Goal: Information Seeking & Learning: Learn about a topic

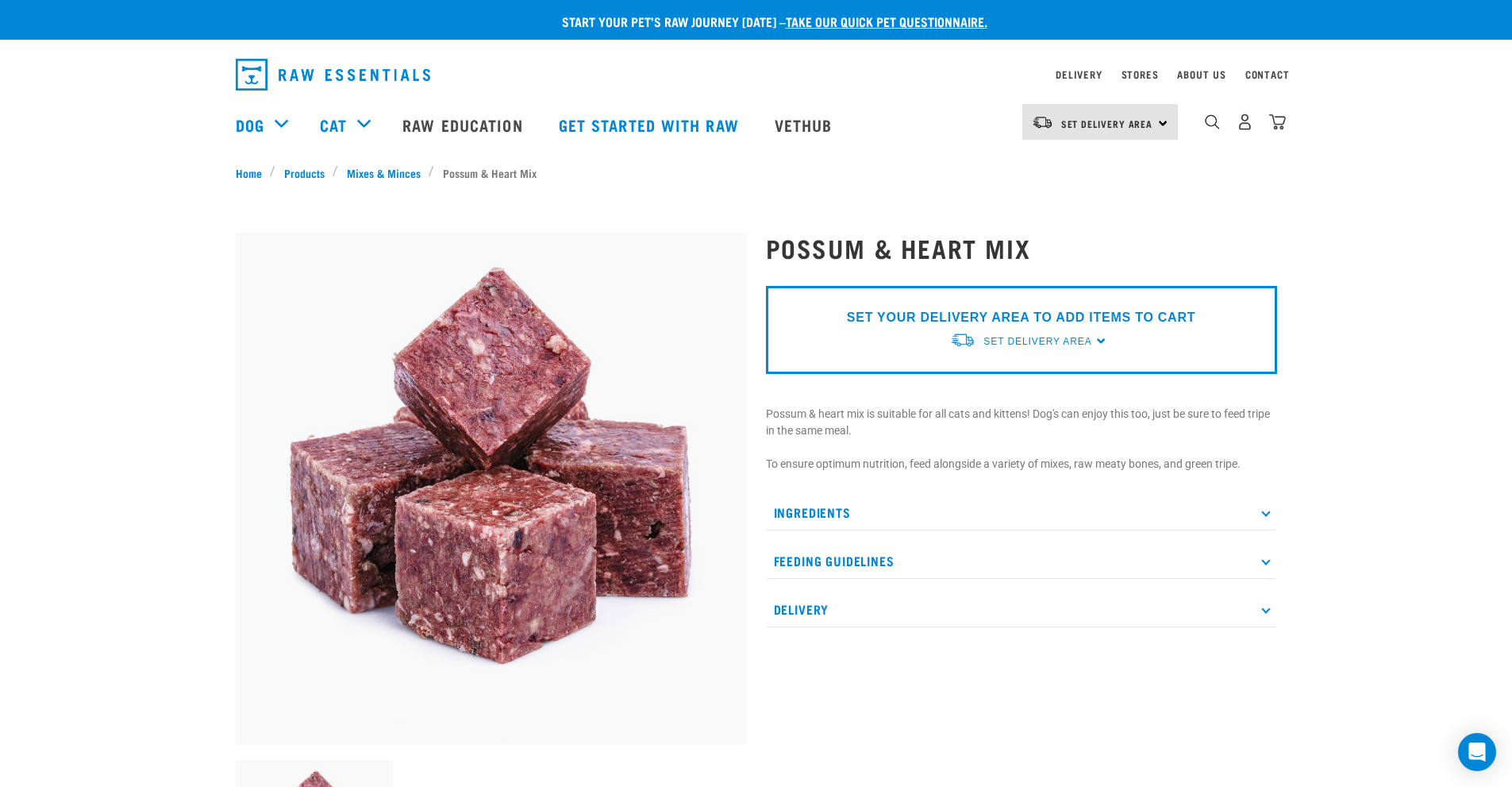
click at [1262, 505] on p "Ingredients" at bounding box center [1021, 512] width 511 height 36
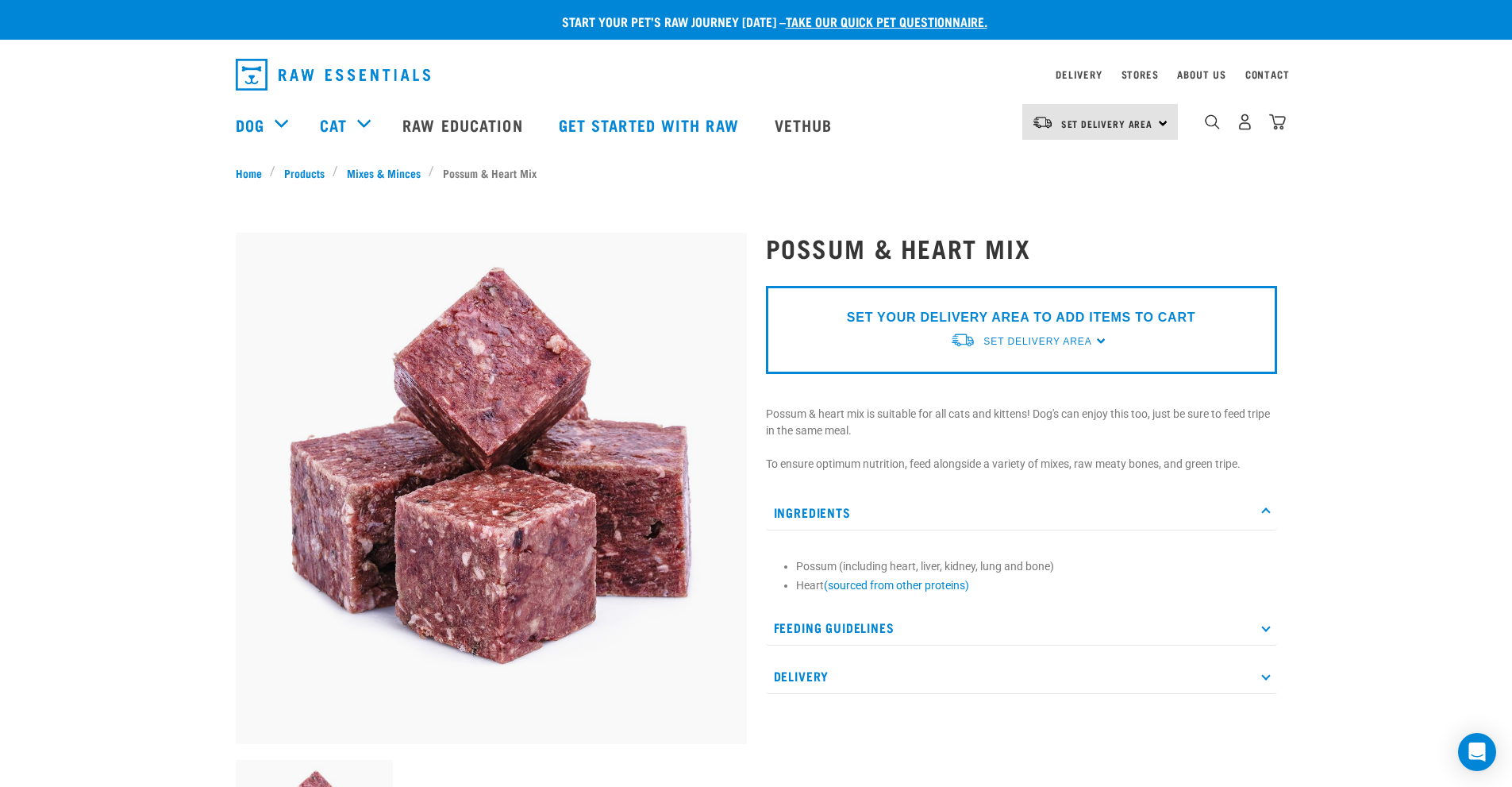
click at [1264, 634] on p "Feeding Guidelines" at bounding box center [1021, 627] width 511 height 36
drag, startPoint x: 822, startPoint y: 586, endPoint x: 774, endPoint y: 553, distance: 58.2
click at [774, 555] on div "Possum (including heart, liver, kidney, lung and bone) Heart (sourced from othe…" at bounding box center [1021, 571] width 511 height 64
click at [803, 606] on div "Ingredients Possum (including heart, liver, kidney, lung and bone) Heart (sourc…" at bounding box center [1021, 638] width 511 height 287
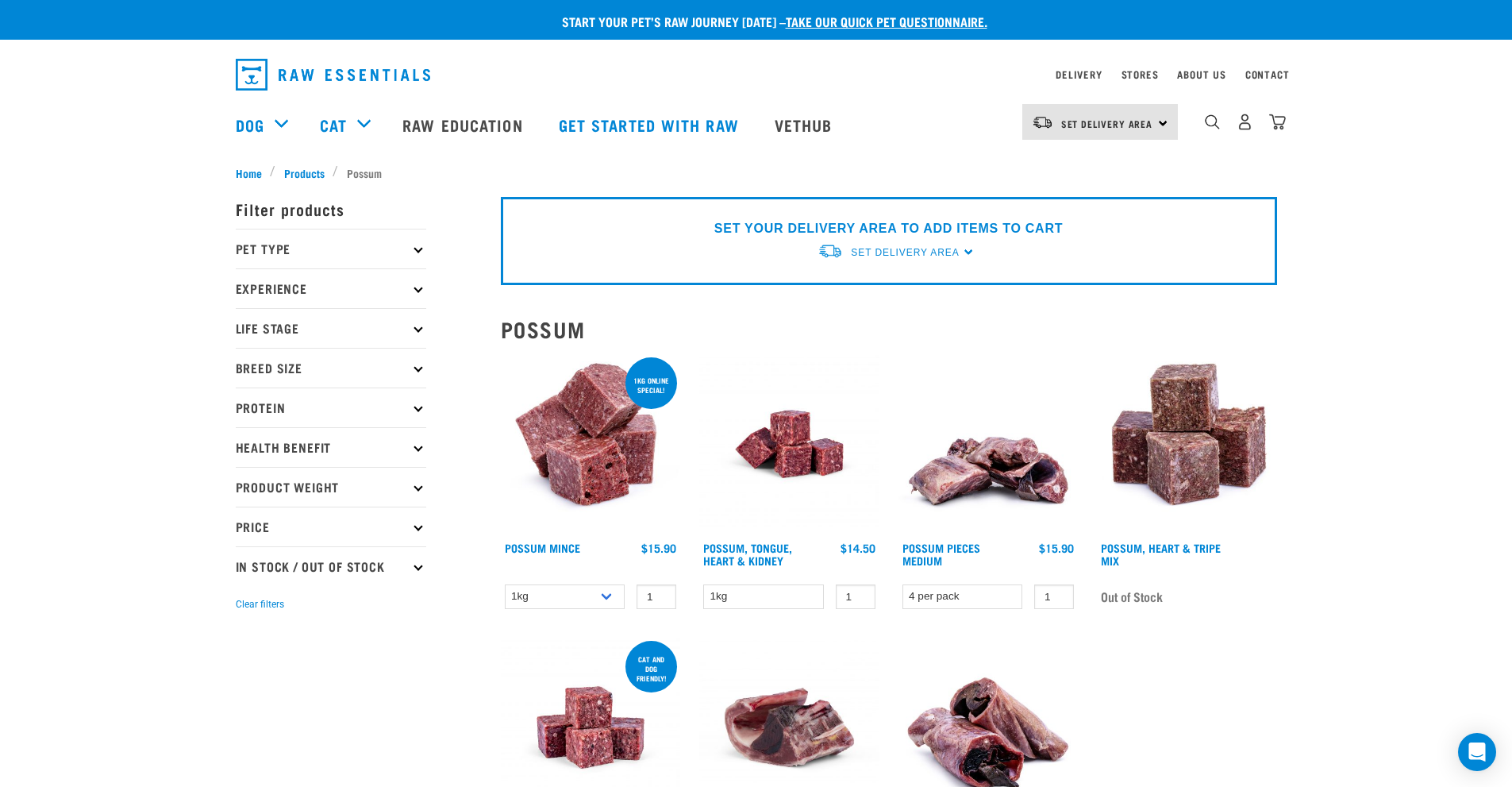
click at [620, 450] on img at bounding box center [591, 445] width 180 height 180
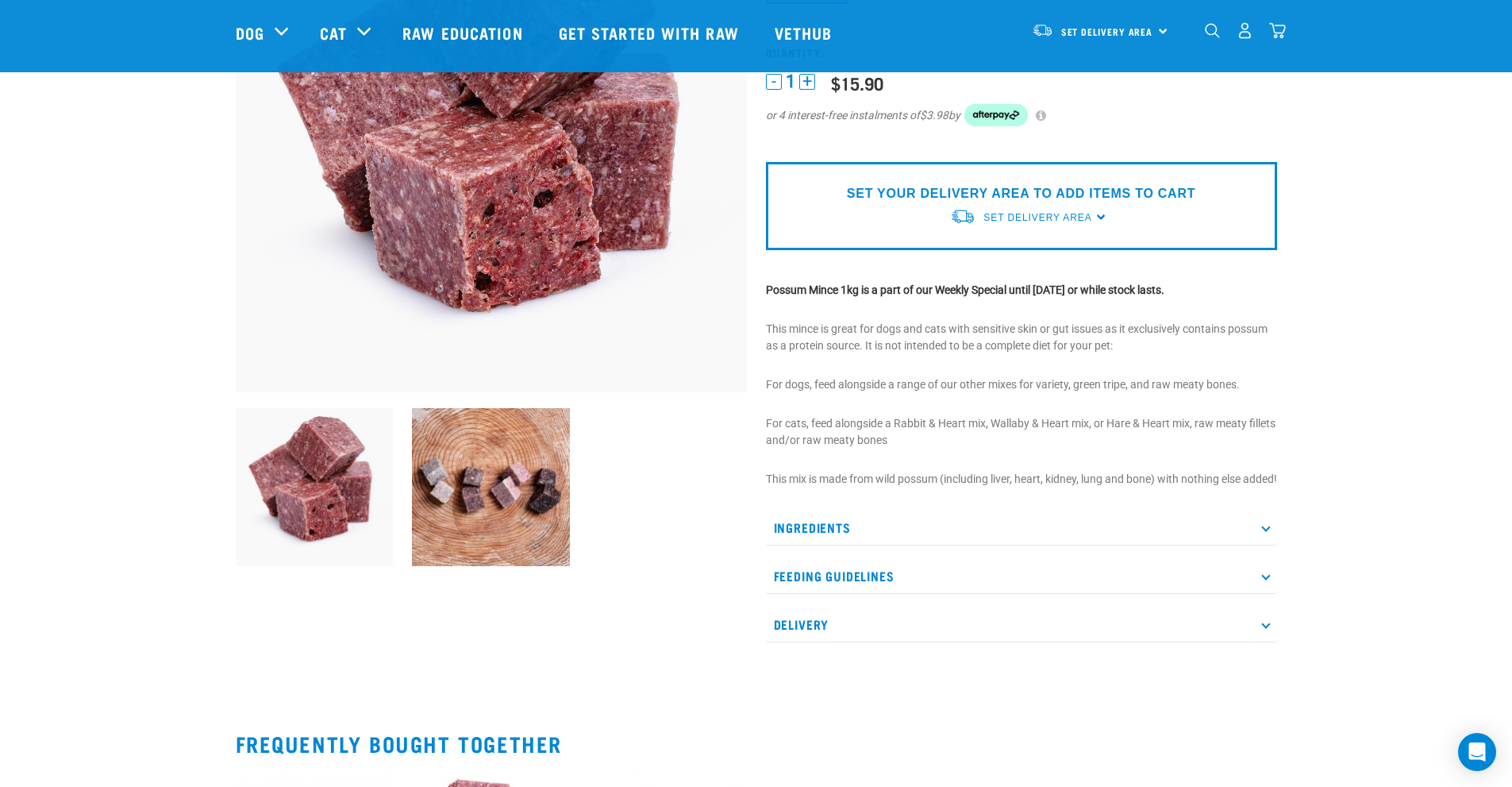
scroll to position [238, 0]
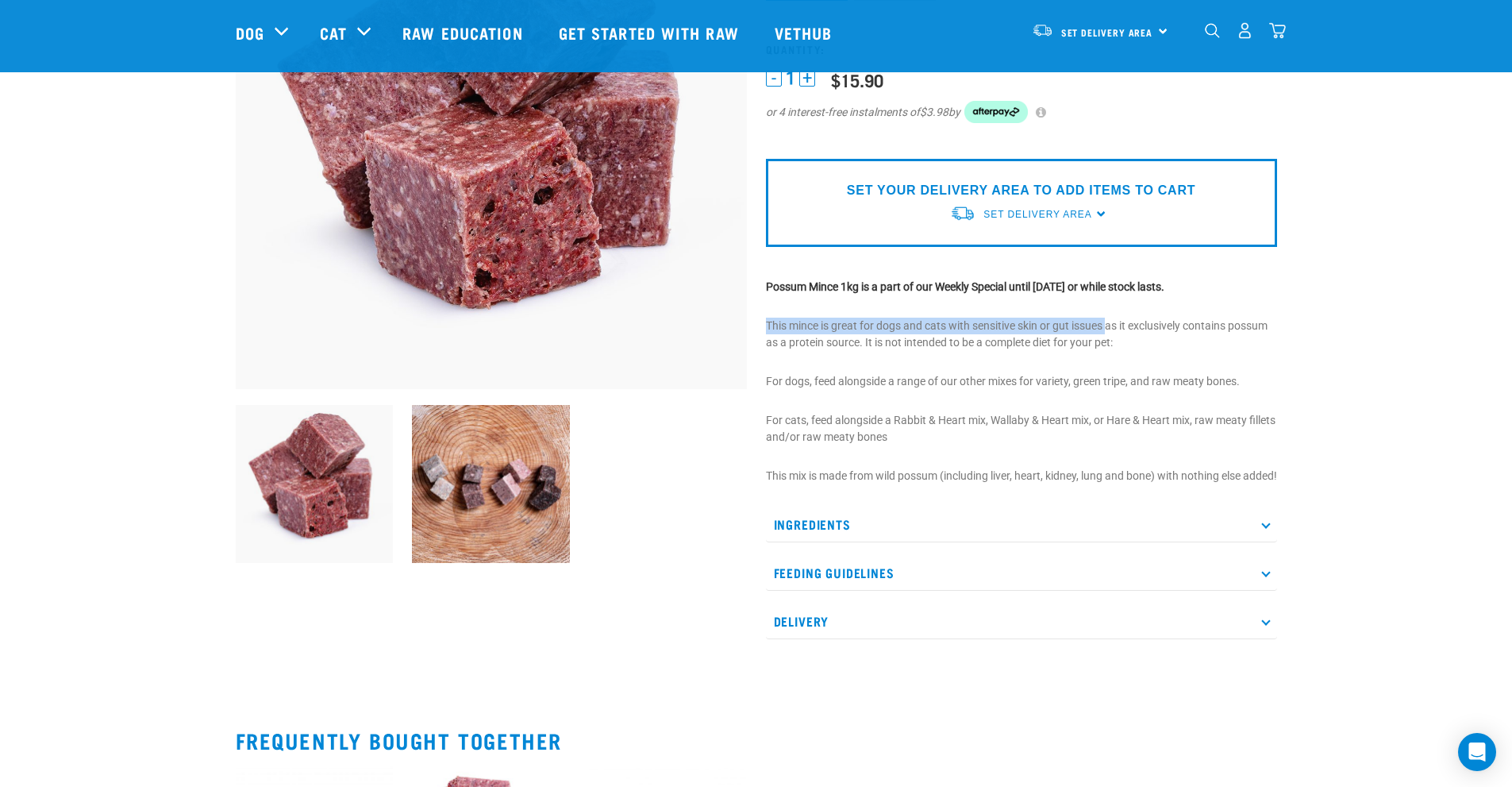
drag, startPoint x: 1110, startPoint y: 325, endPoint x: 765, endPoint y: 325, distance: 345.0
click at [766, 325] on p "This mince is great for dogs and cats with sensitive skin or gut issues as it e…" at bounding box center [1021, 334] width 511 height 34
copy p "This mince is great for dogs and cats with sensitive skin or gut issues"
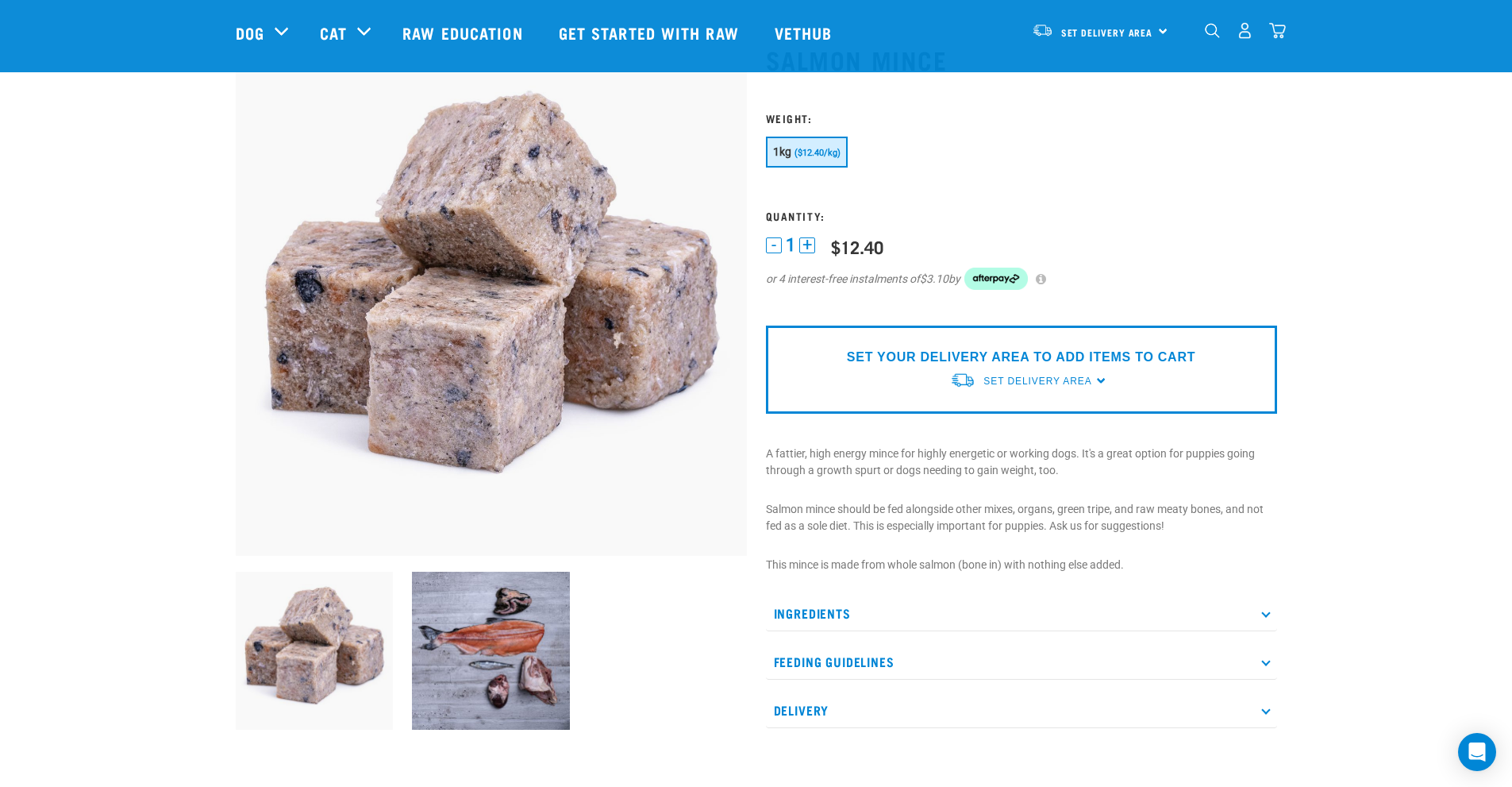
scroll to position [238, 0]
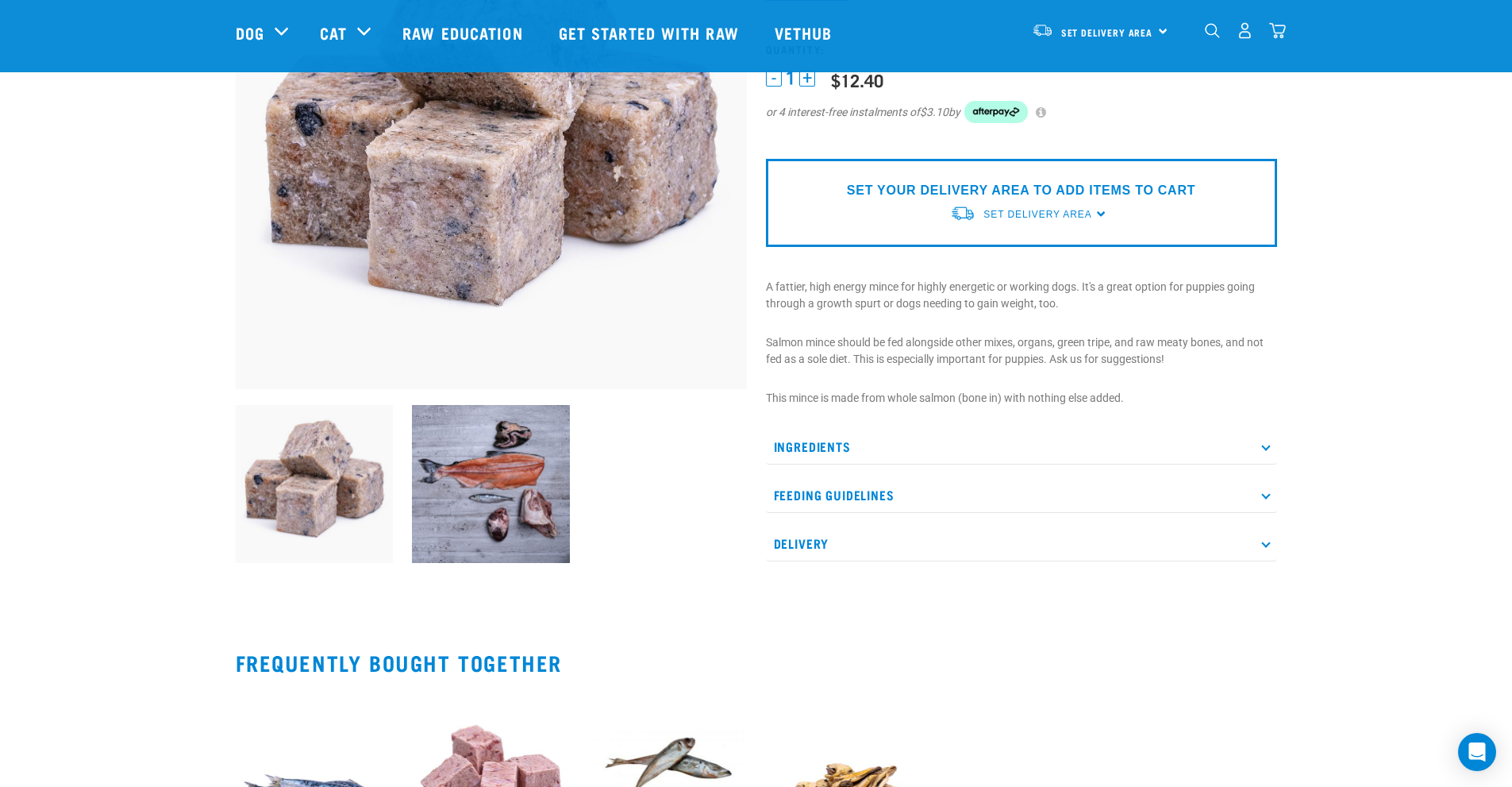
click at [858, 439] on p "Ingredients" at bounding box center [1021, 446] width 511 height 36
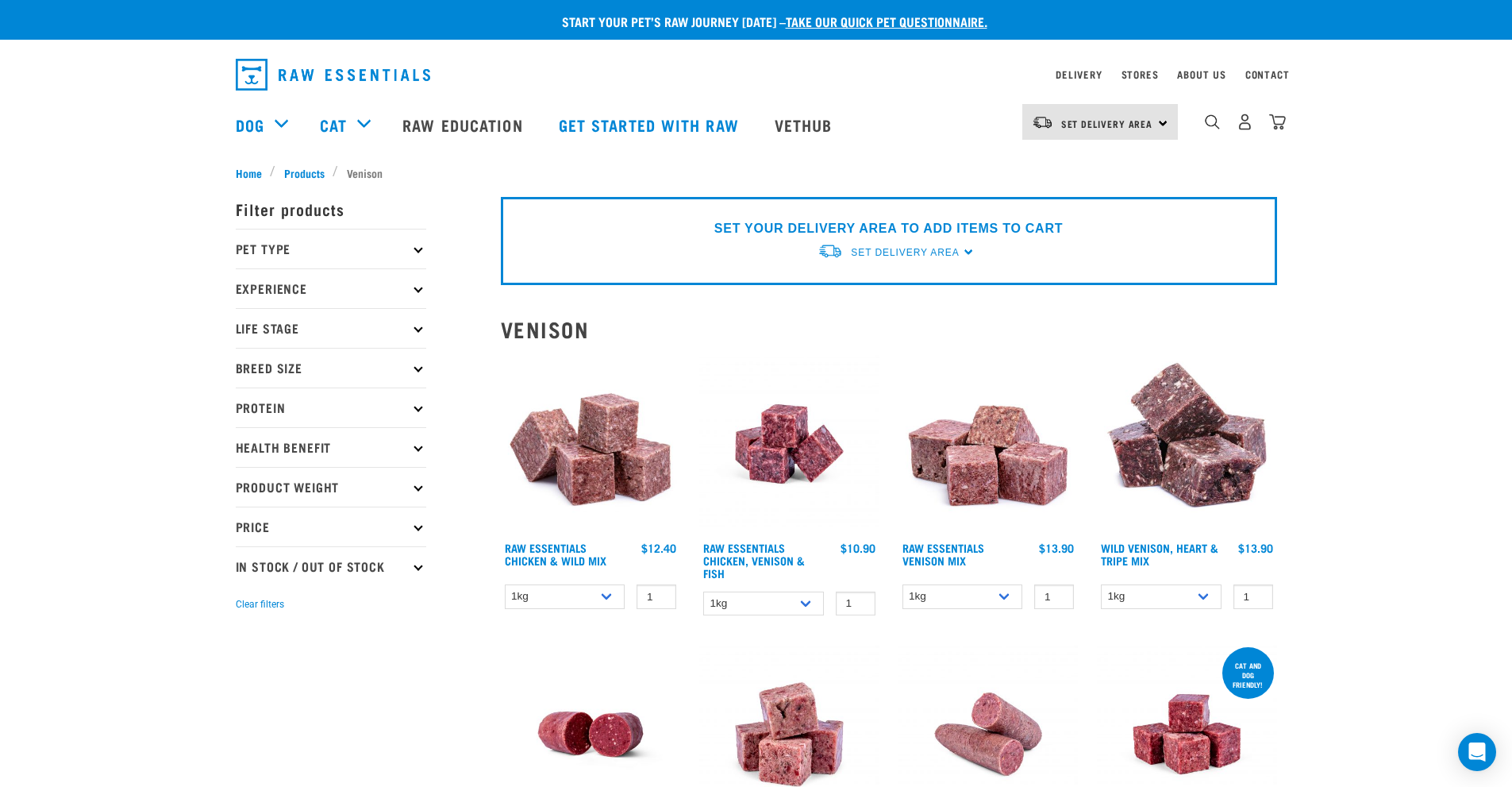
click at [417, 412] on p "Protein" at bounding box center [331, 407] width 190 height 40
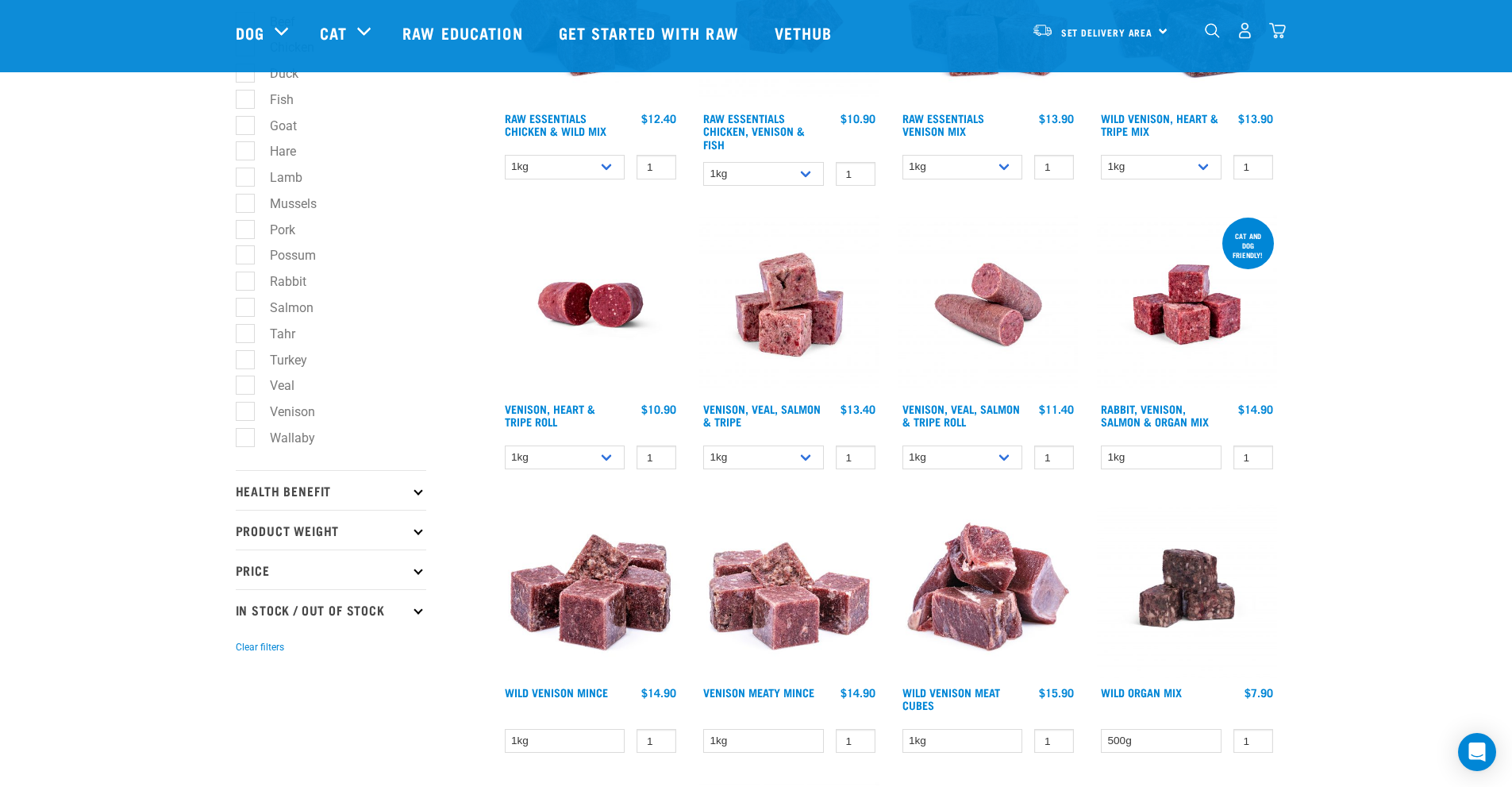
scroll to position [318, 0]
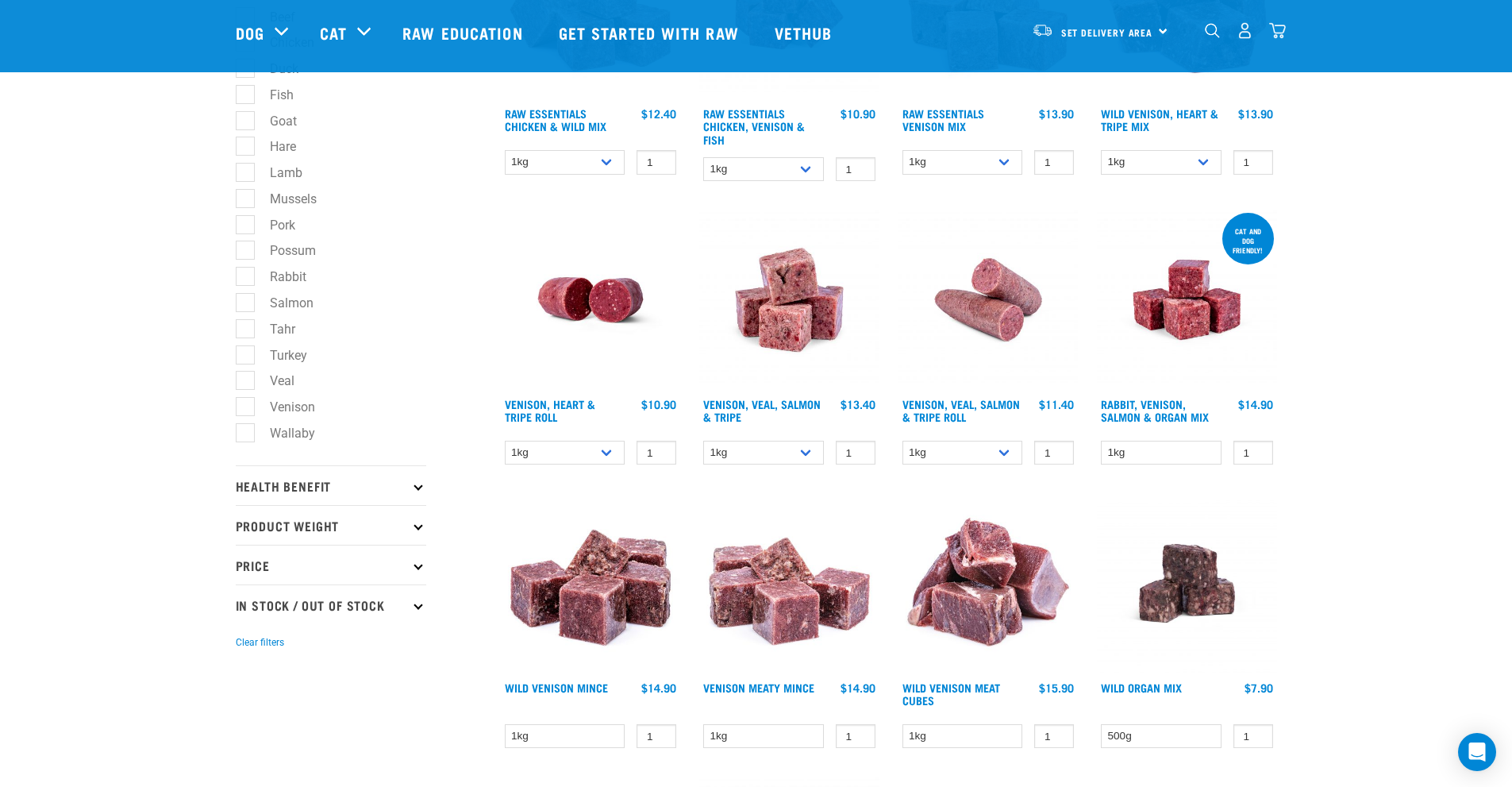
click at [287, 407] on label "Venison" at bounding box center [282, 407] width 77 height 20
click at [246, 407] on input "Venison" at bounding box center [240, 403] width 10 height 10
checkbox input "true"
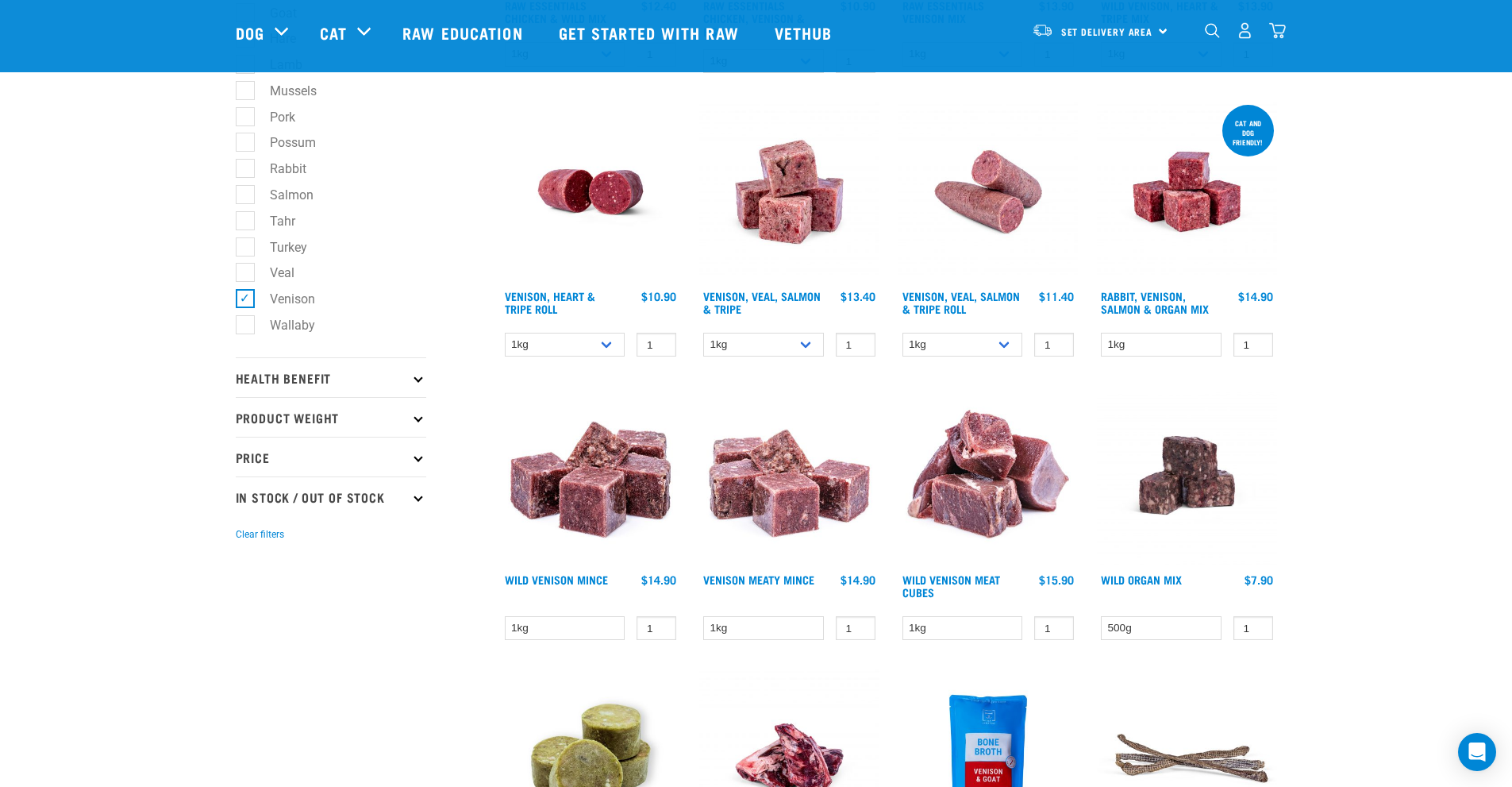
scroll to position [397, 0]
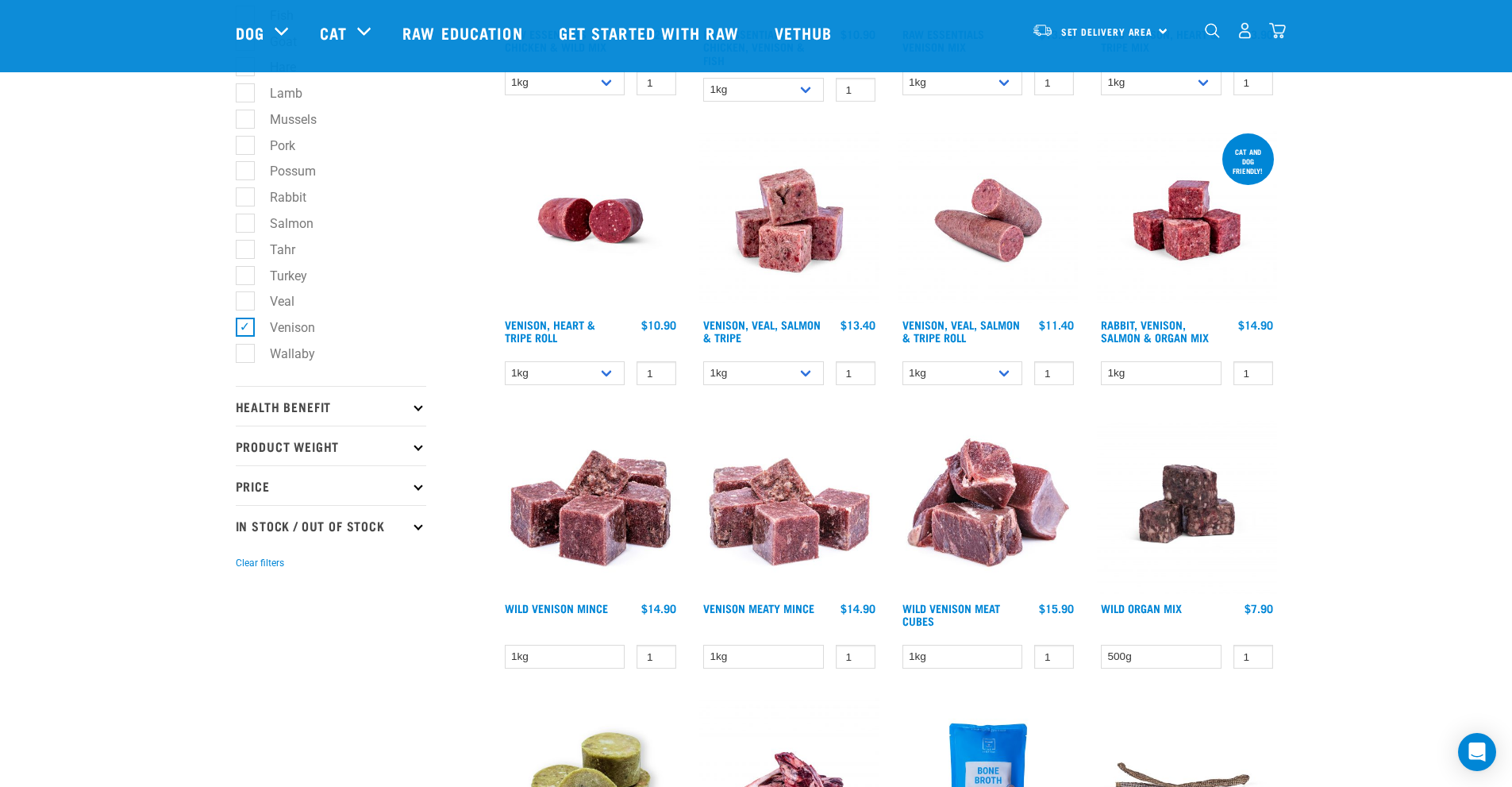
click at [590, 522] on img at bounding box center [591, 504] width 180 height 180
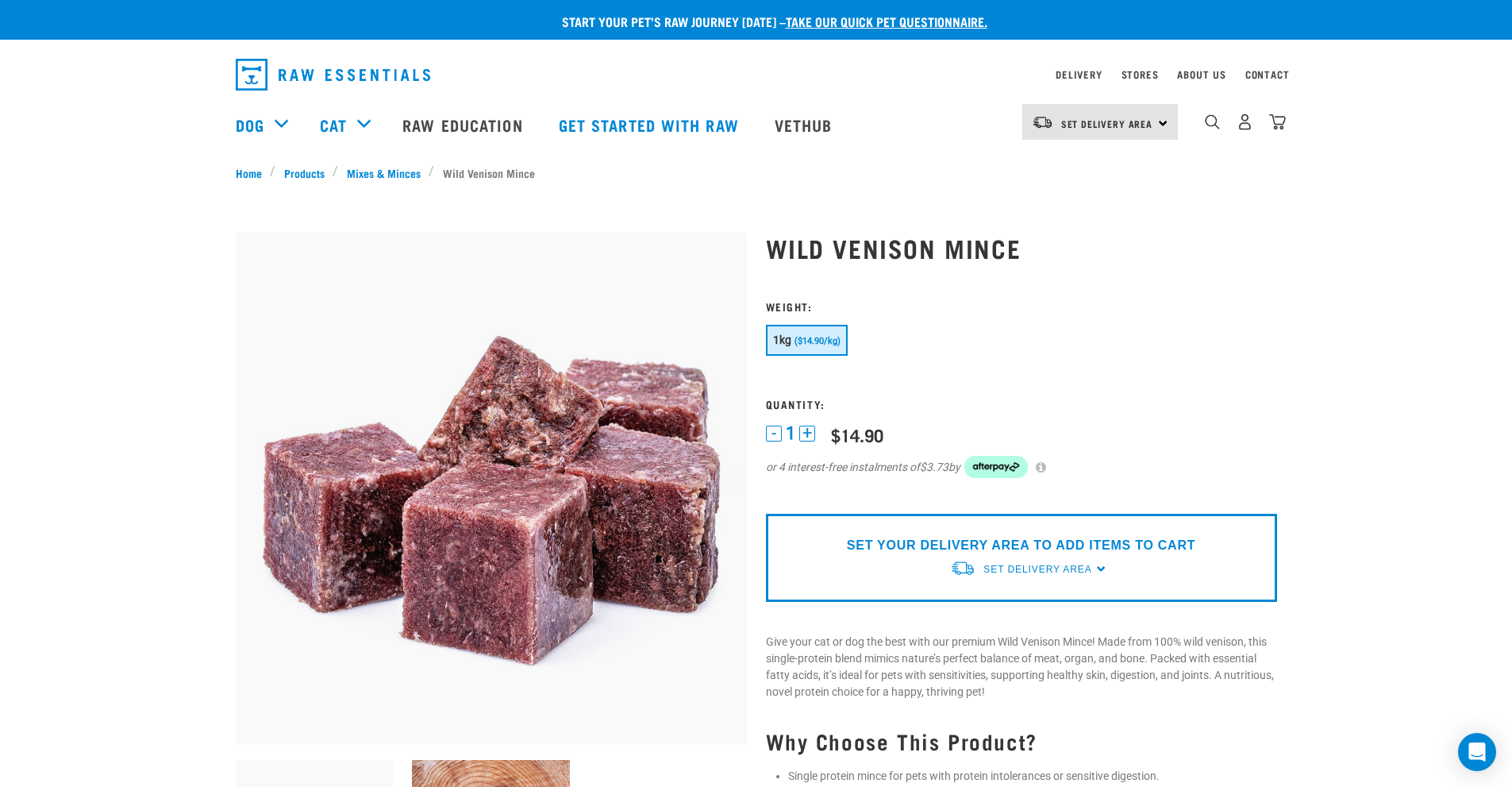
scroll to position [79, 0]
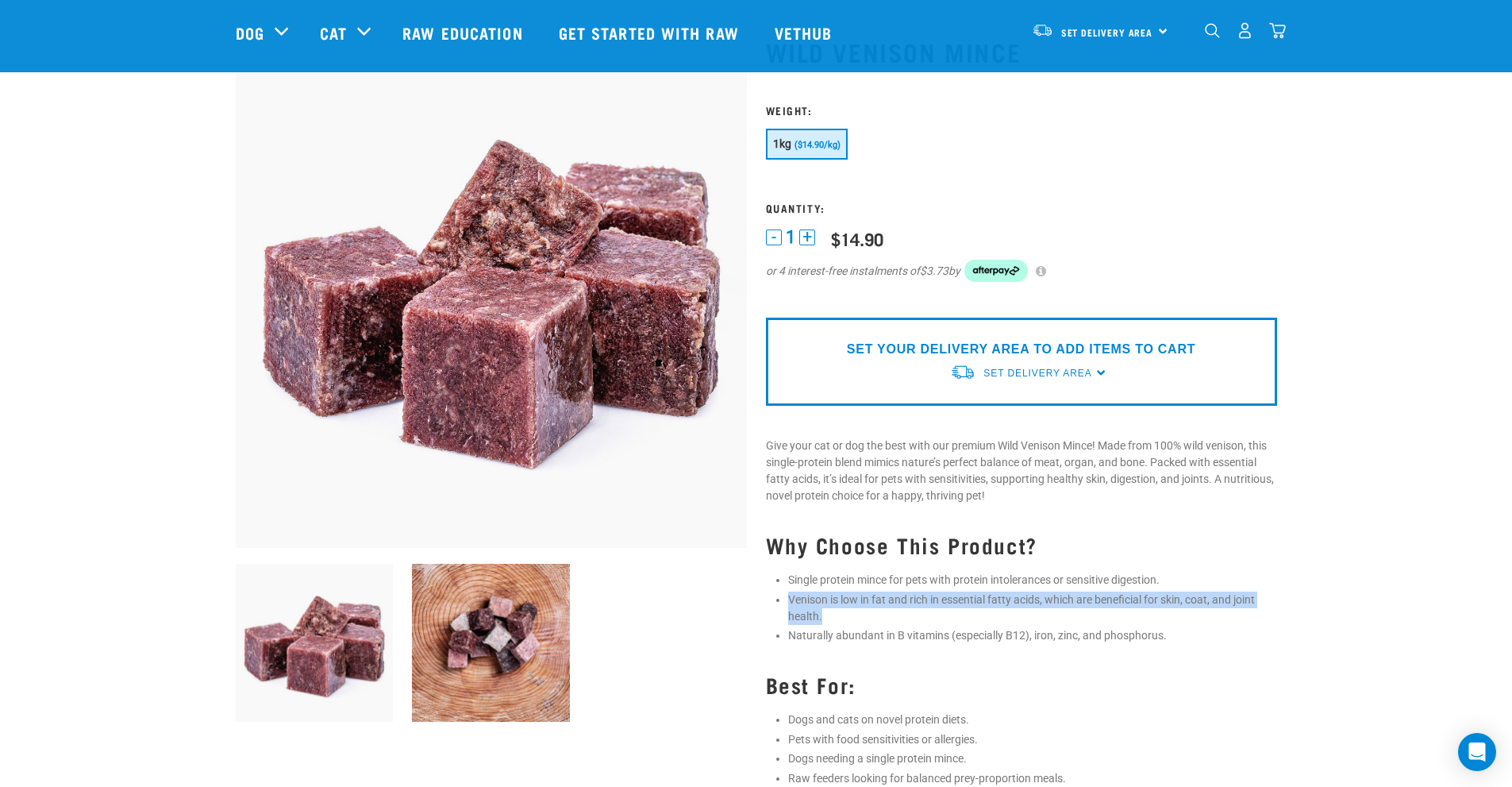
drag, startPoint x: 823, startPoint y: 618, endPoint x: 782, endPoint y: 589, distance: 50.2
click at [782, 589] on div "Wild Venison Mince" at bounding box center [1021, 494] width 530 height 956
copy li "Venison is low in fat and rich in essential fatty acids, which are beneficial f…"
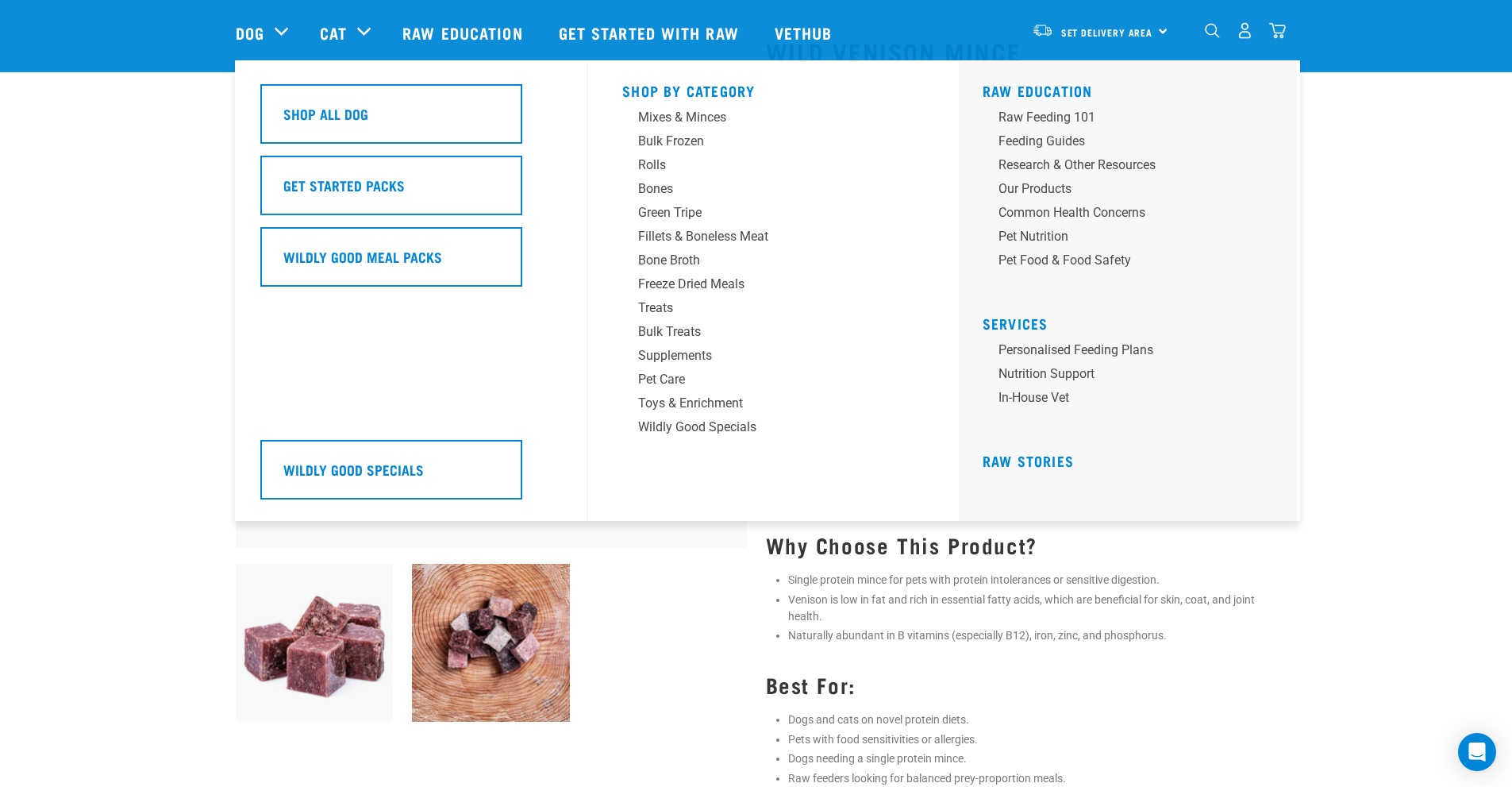
click at [279, 34] on div "Dog" at bounding box center [270, 33] width 68 height 64
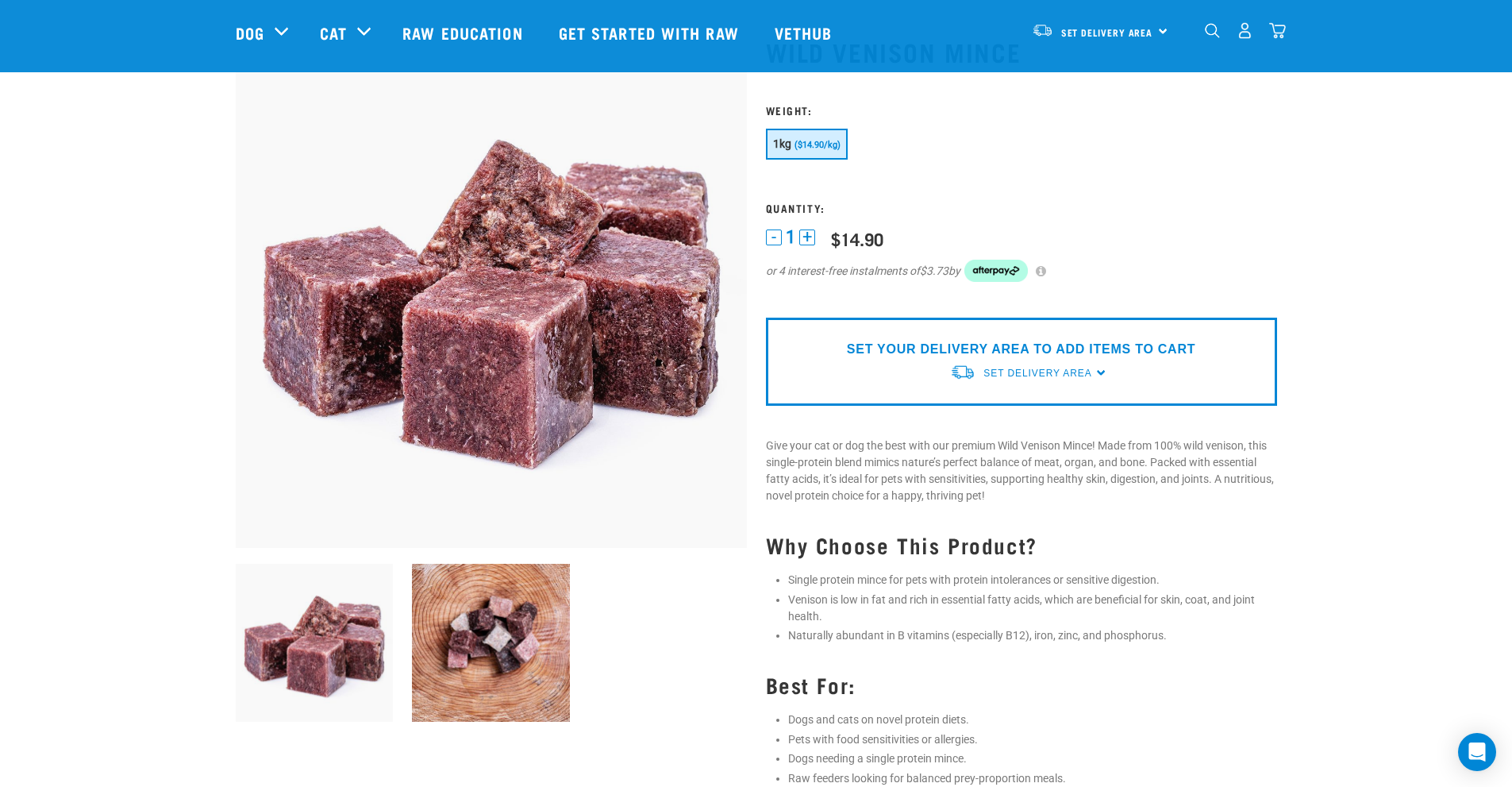
scroll to position [0, 0]
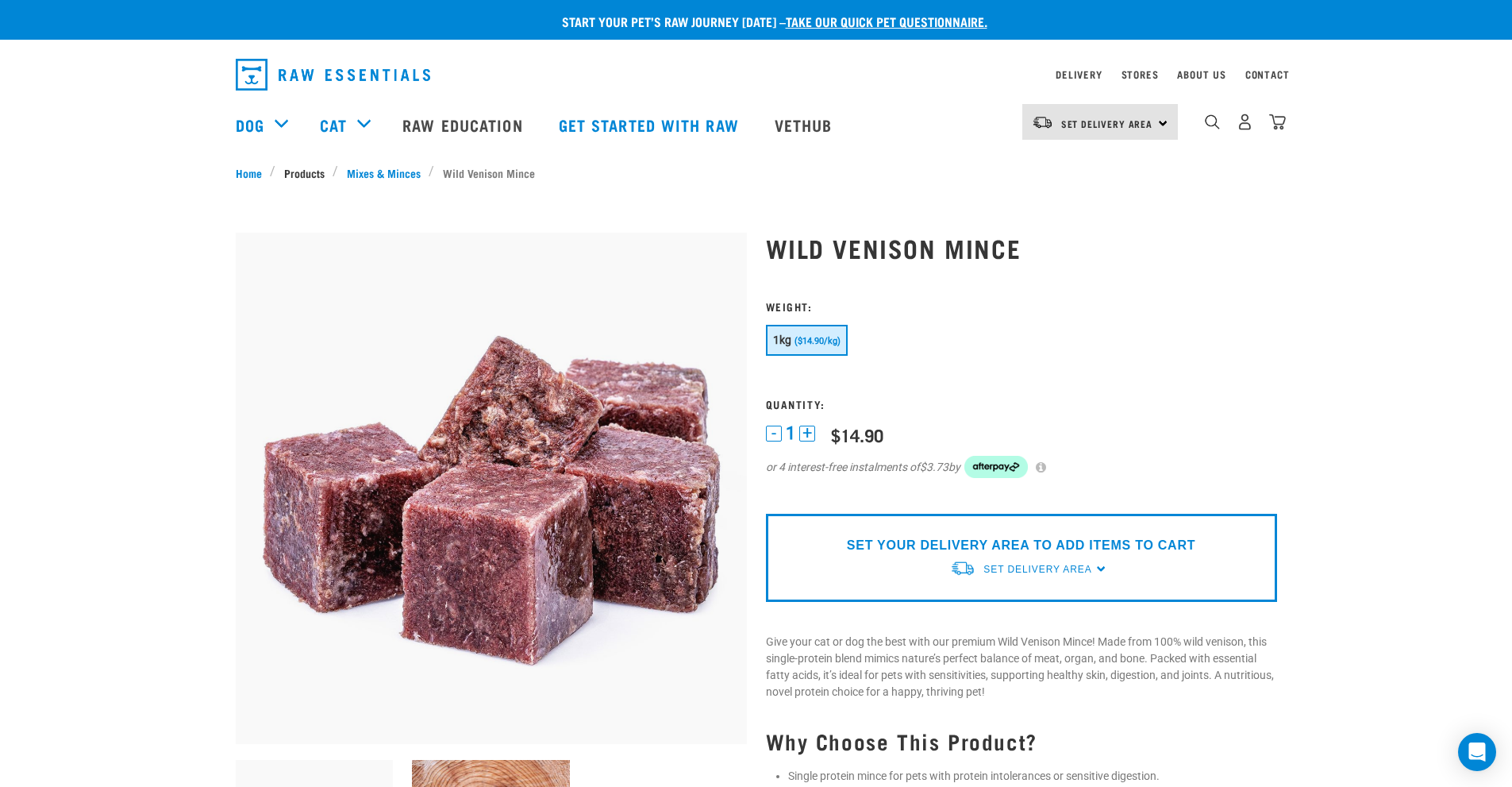
click at [312, 171] on link "Products" at bounding box center [303, 172] width 57 height 16
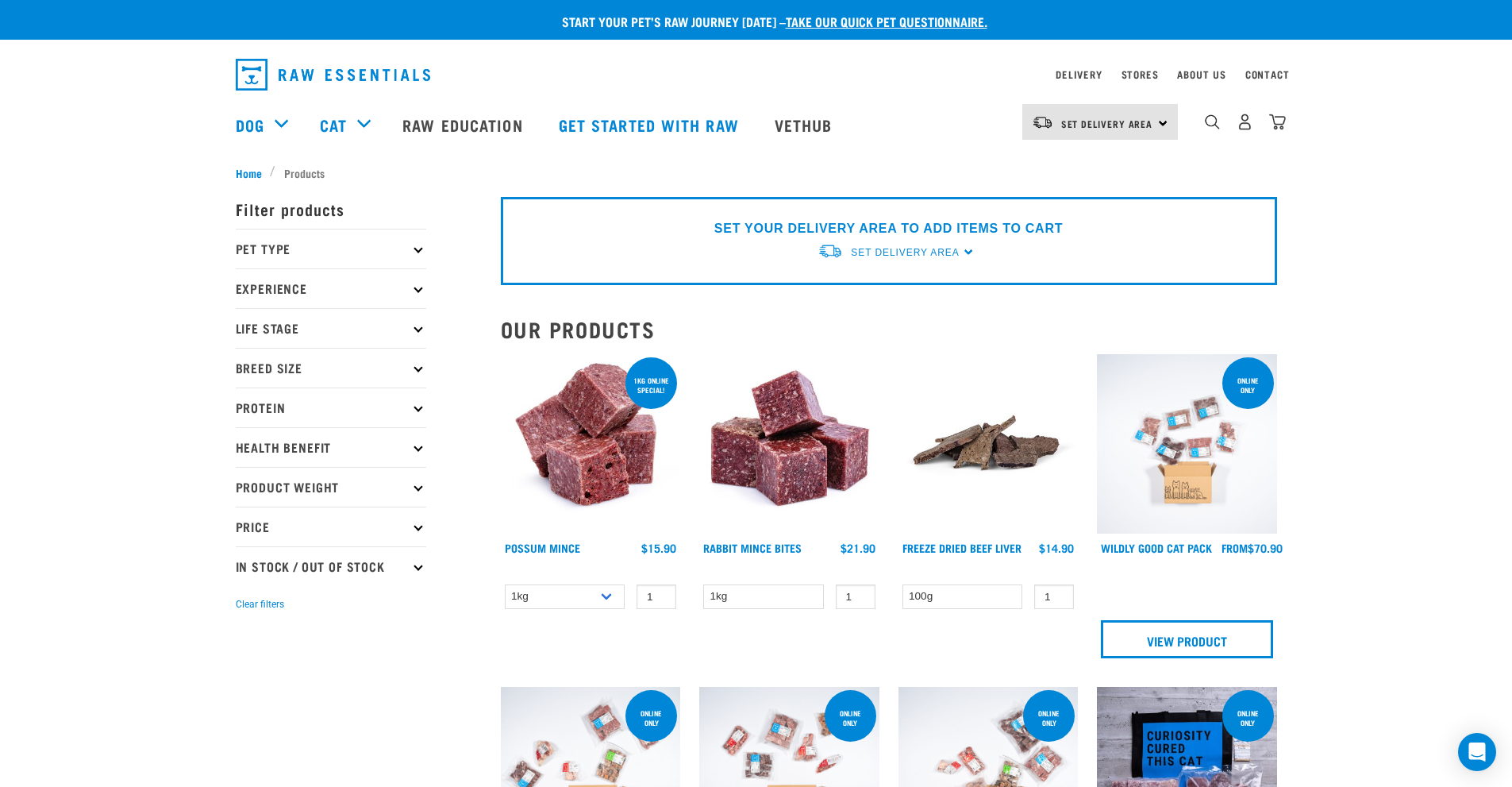
click at [342, 400] on p "Protein" at bounding box center [331, 407] width 190 height 40
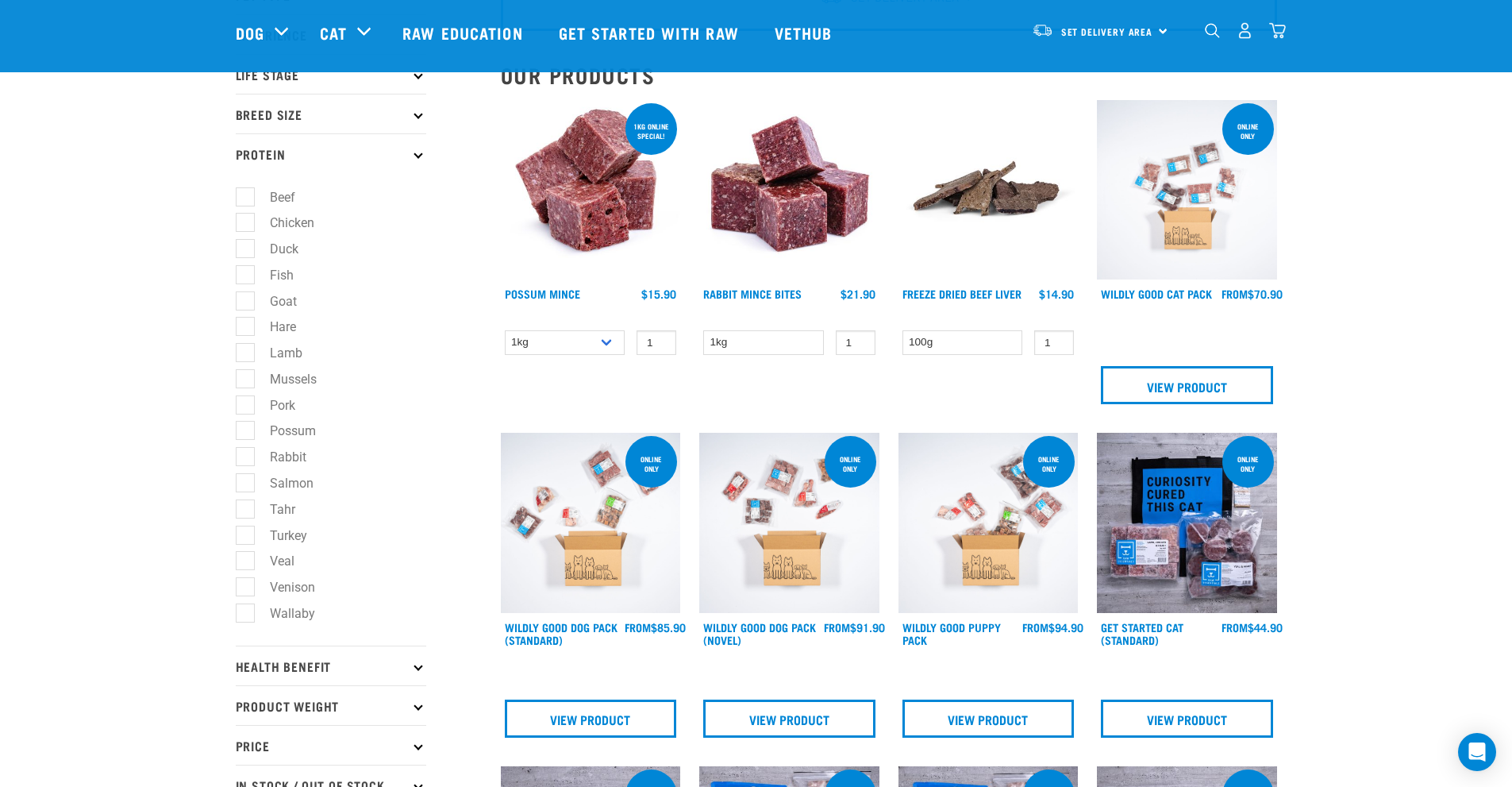
scroll to position [238, 0]
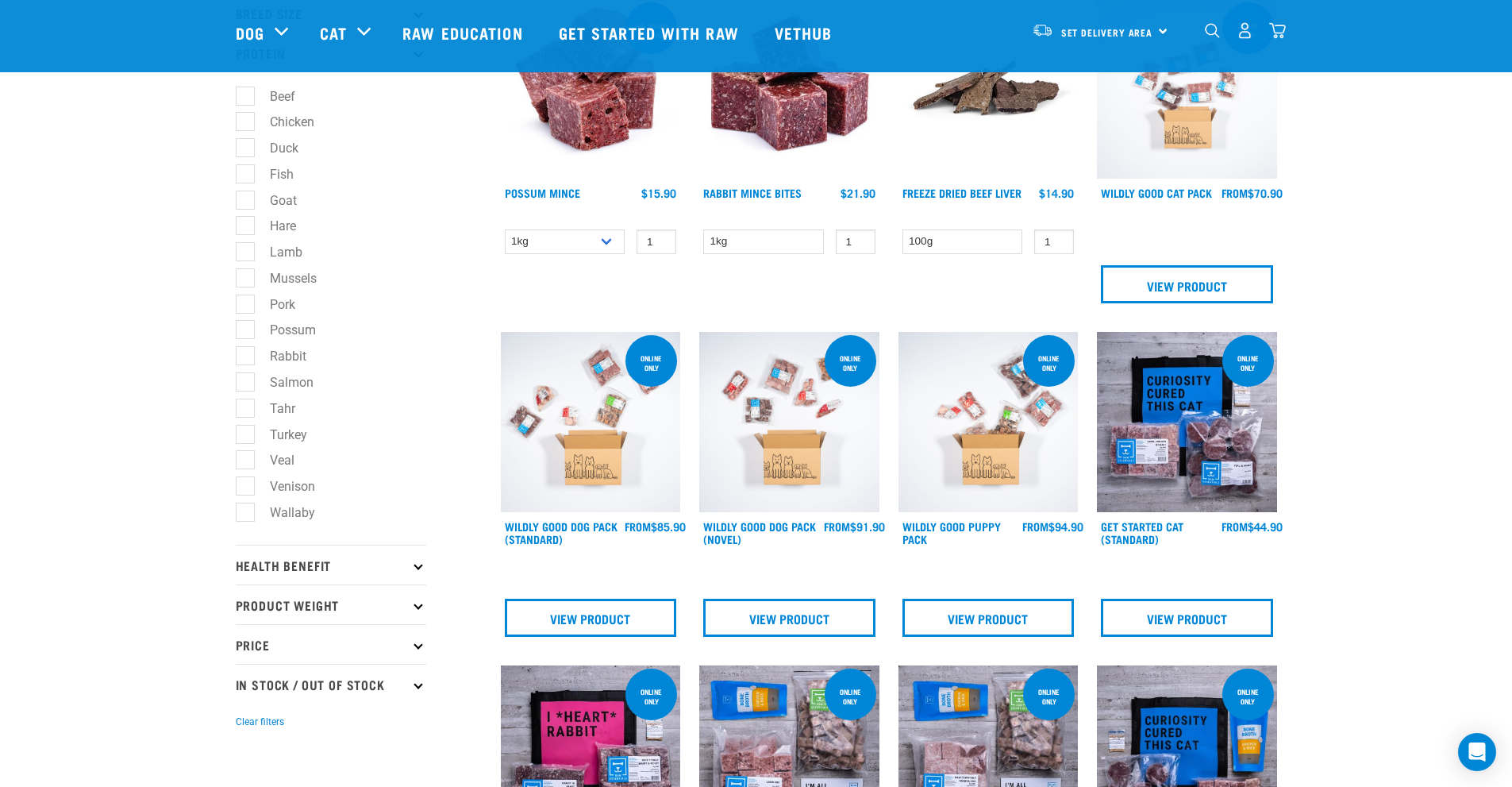
click at [244, 480] on label "Venison" at bounding box center [282, 486] width 77 height 20
click at [242, 480] on input "Venison" at bounding box center [240, 483] width 10 height 10
checkbox input "true"
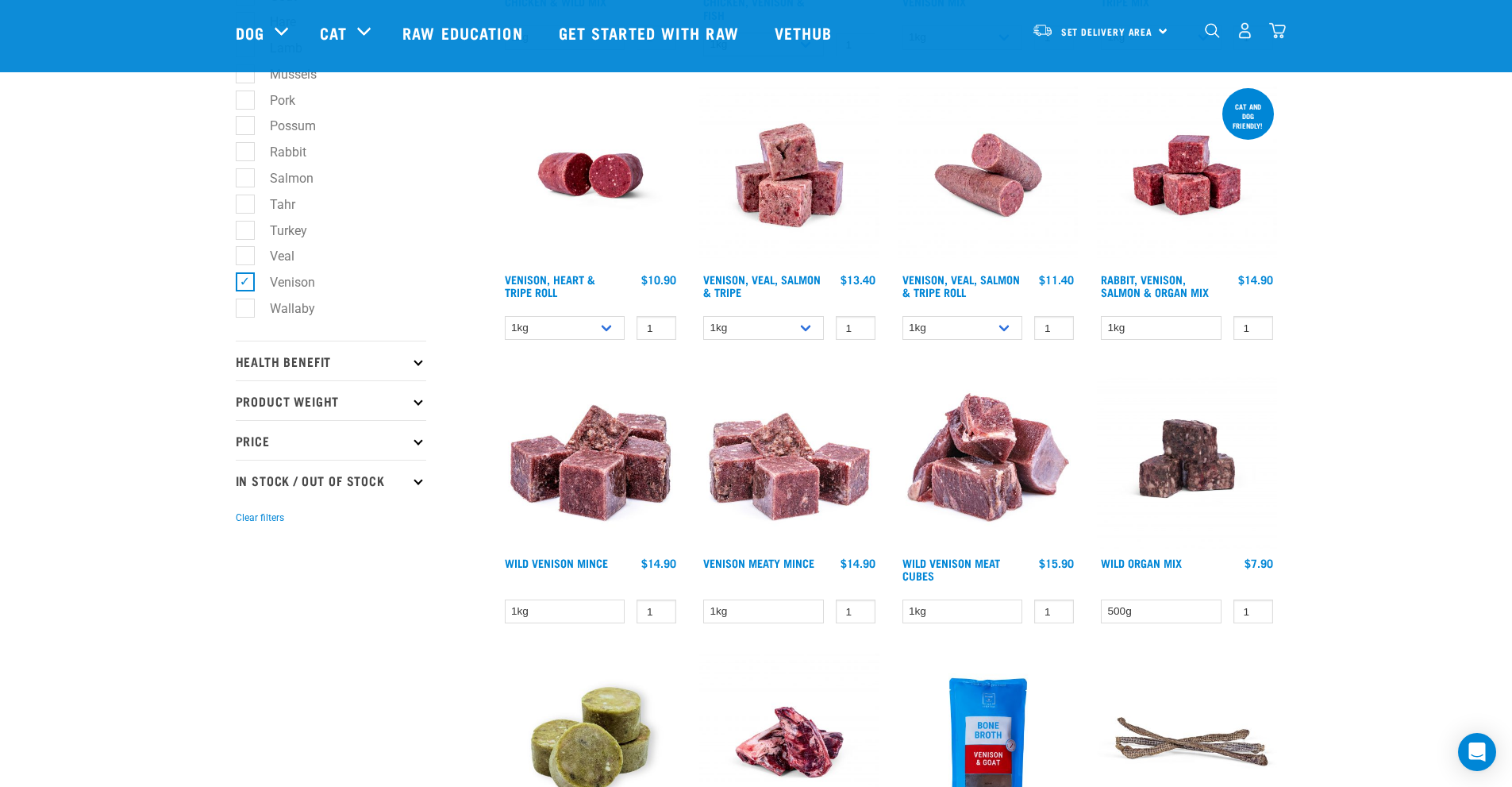
scroll to position [714, 0]
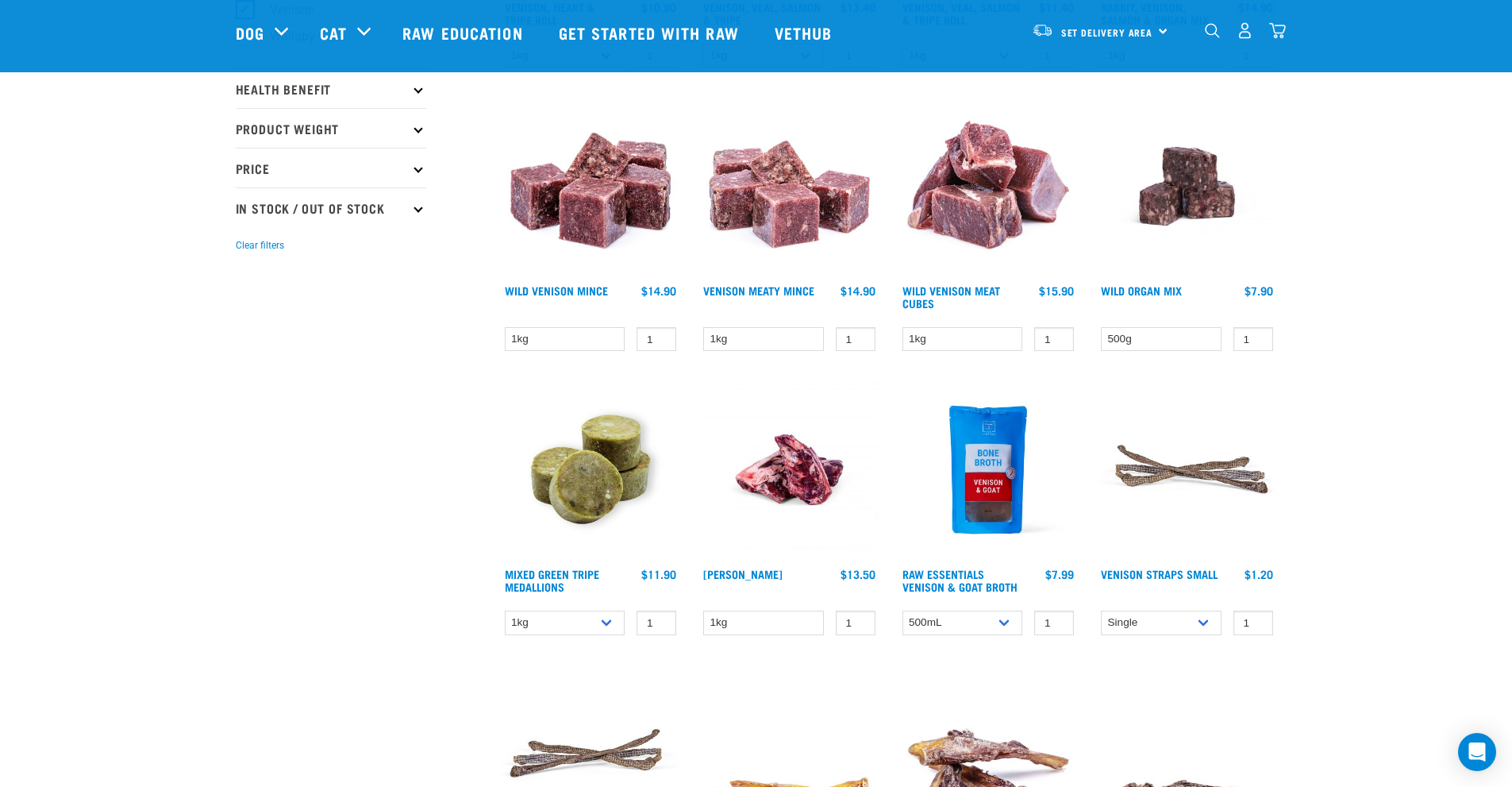
click at [1024, 174] on img at bounding box center [988, 186] width 180 height 180
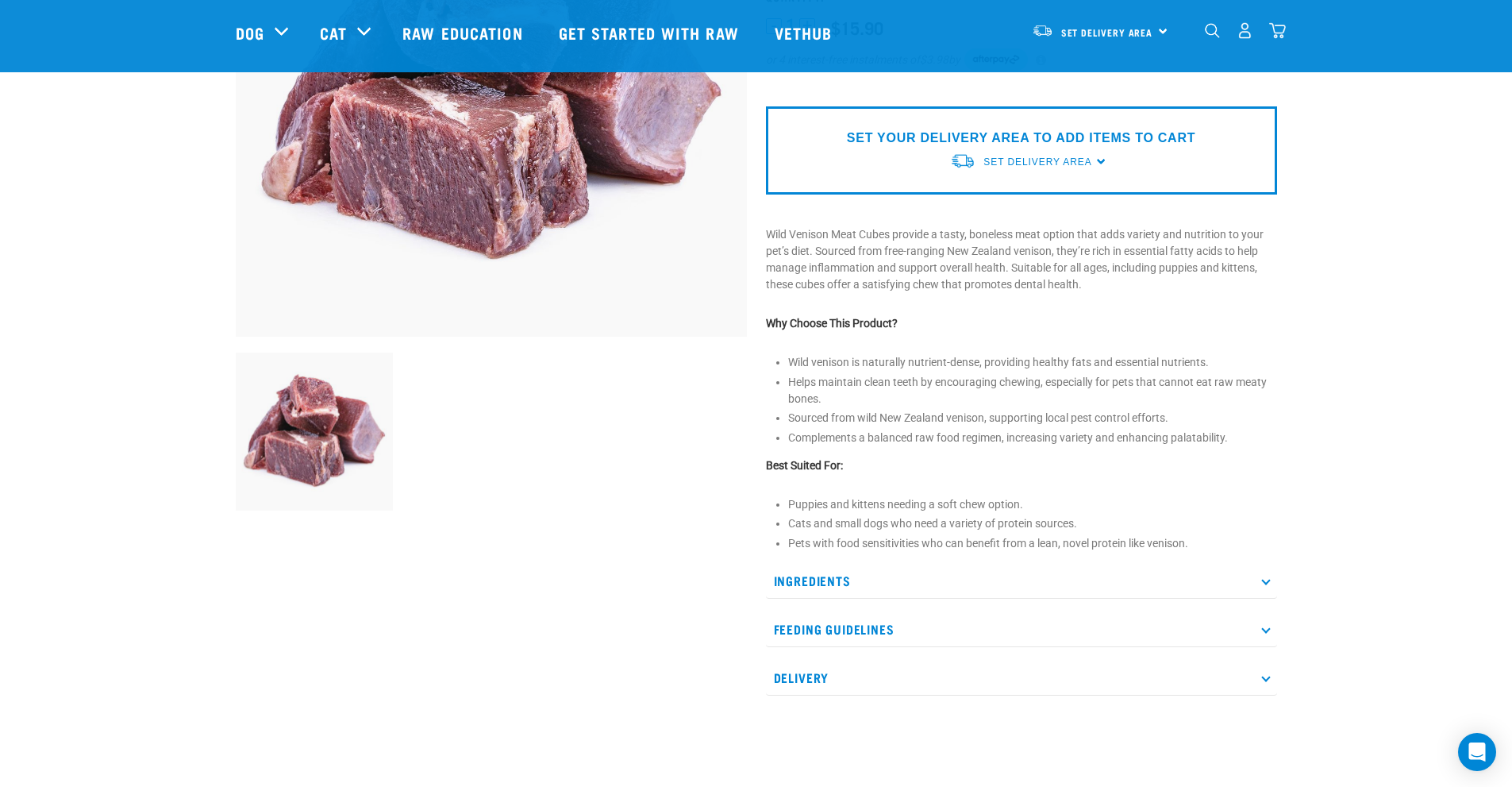
scroll to position [318, 0]
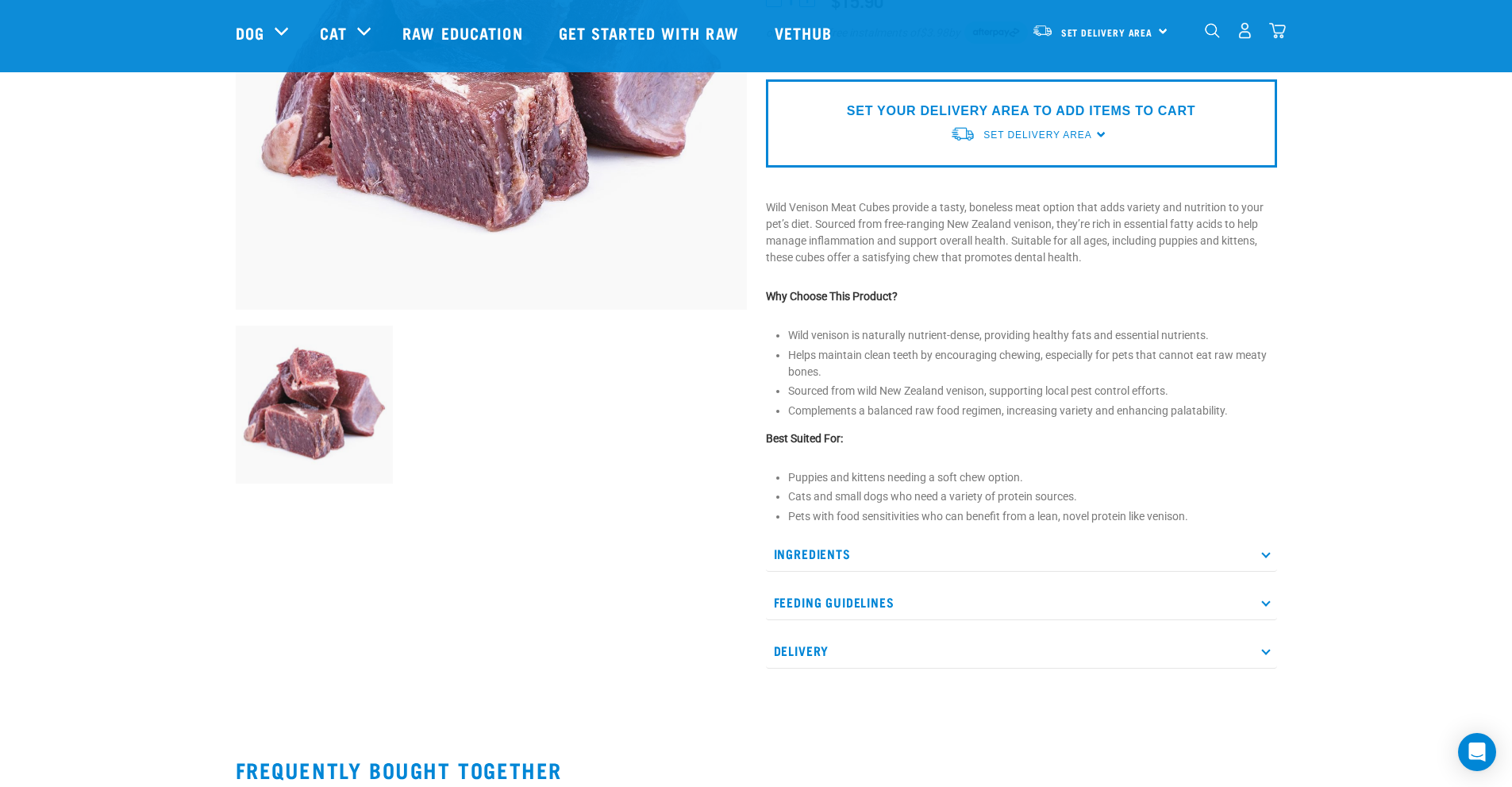
click at [819, 540] on p "Ingredients" at bounding box center [1021, 553] width 511 height 36
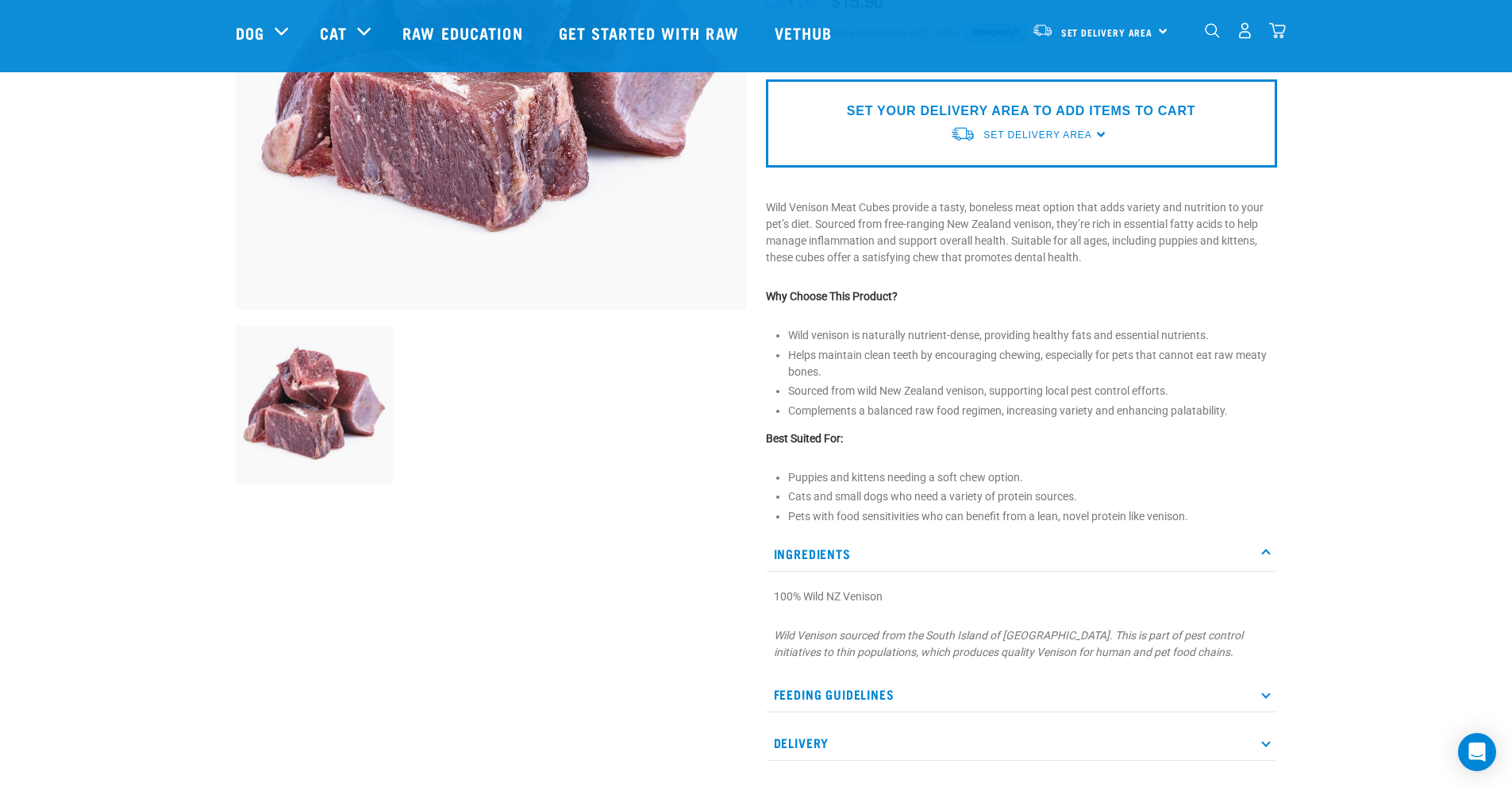
click at [796, 541] on p "Ingredients" at bounding box center [1021, 553] width 511 height 36
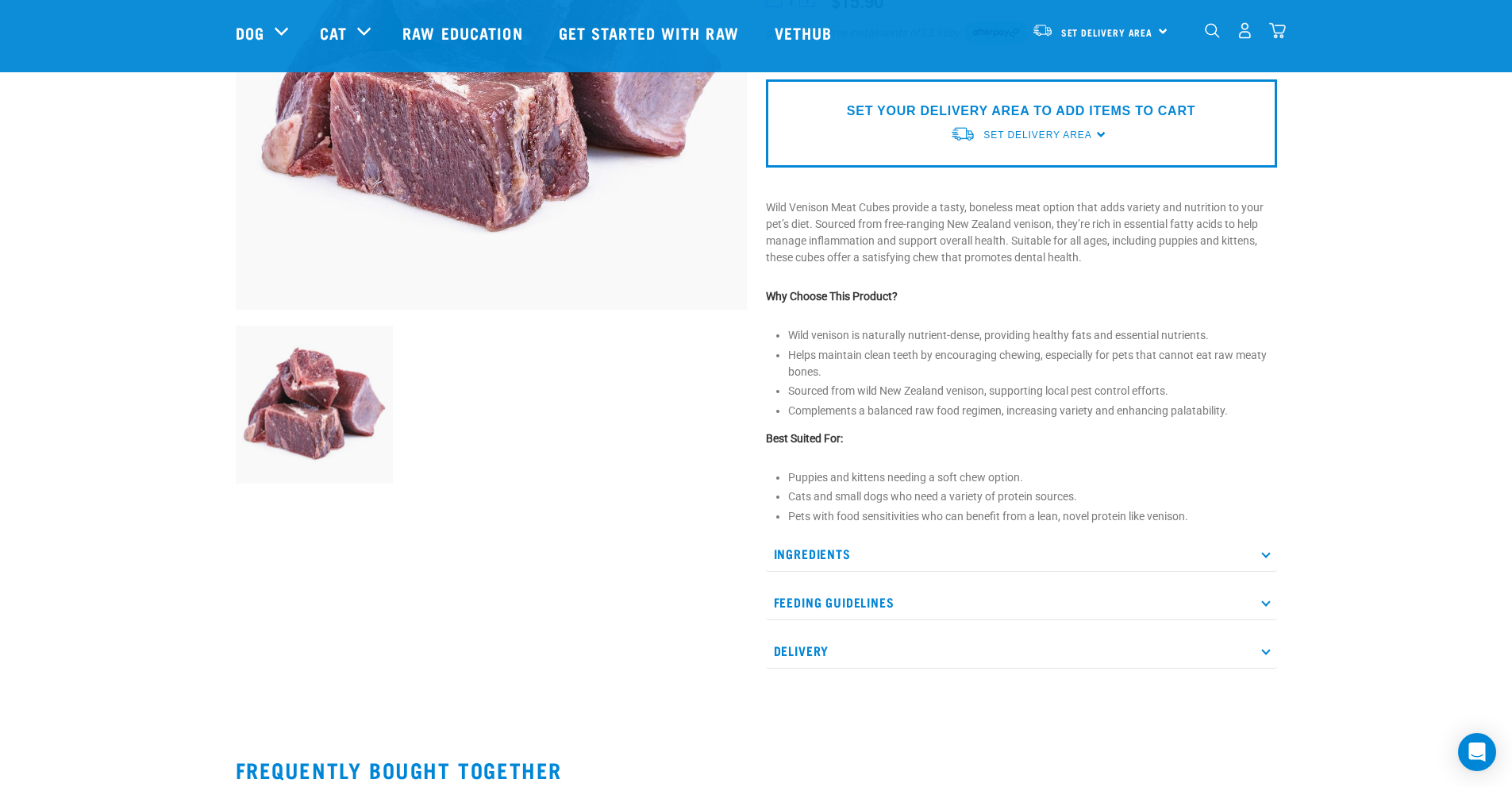
scroll to position [238, 0]
